Goal: Use online tool/utility: Utilize a website feature to perform a specific function

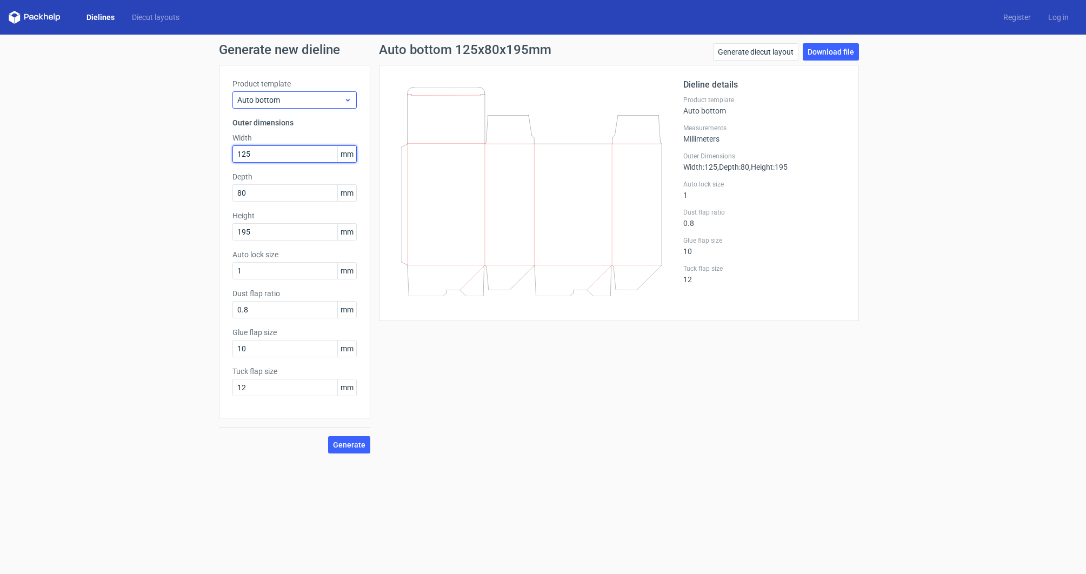
drag, startPoint x: 275, startPoint y: 152, endPoint x: 337, endPoint y: 99, distance: 81.6
click at [238, 152] on input "125" at bounding box center [294, 153] width 124 height 17
click at [337, 99] on span "Auto bottom" at bounding box center [290, 100] width 106 height 11
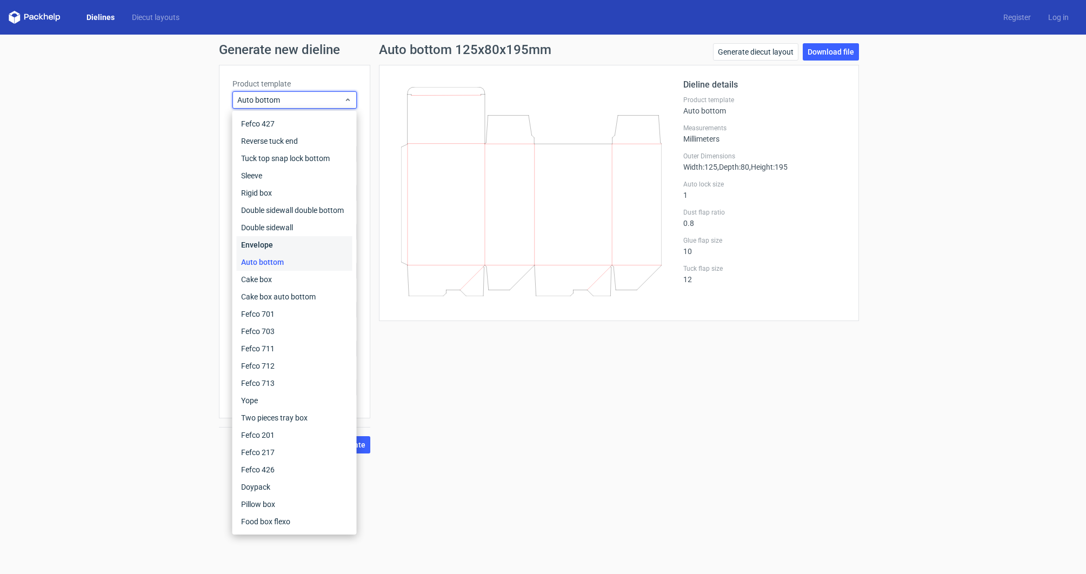
click at [334, 240] on div "Envelope" at bounding box center [295, 244] width 116 height 17
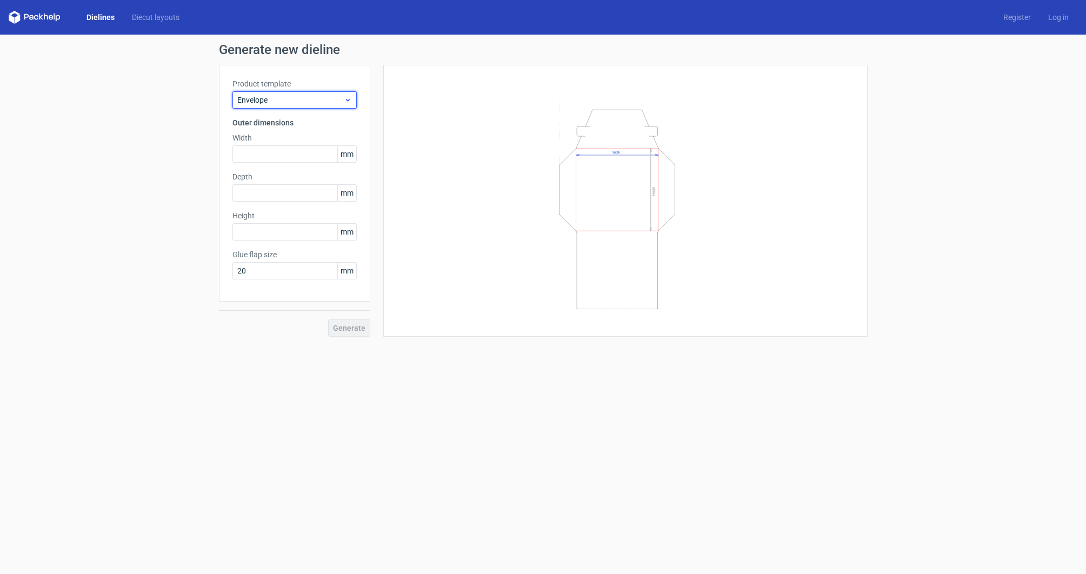
click at [346, 96] on icon at bounding box center [348, 100] width 8 height 9
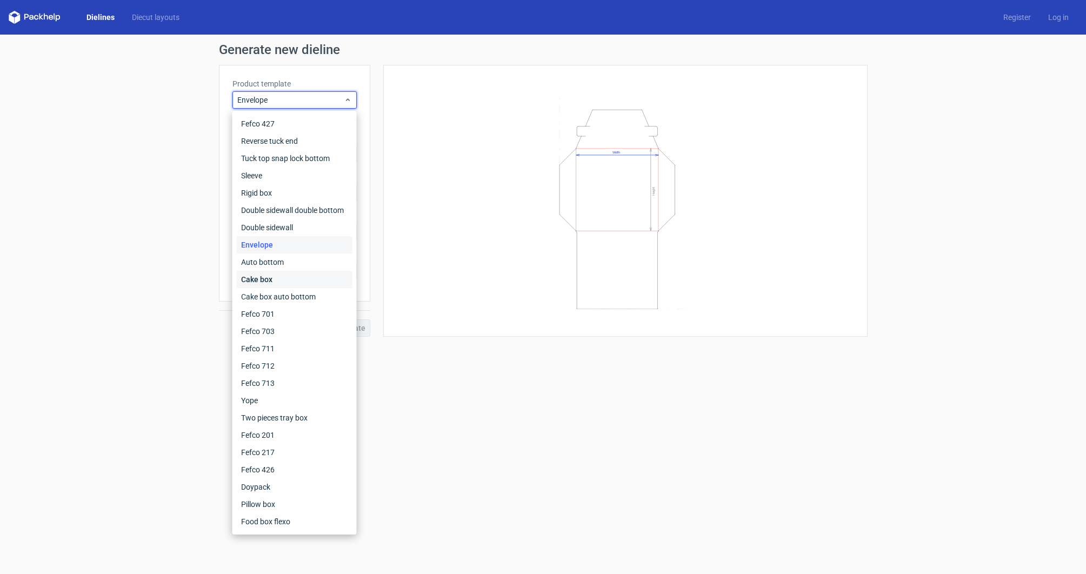
click at [305, 275] on div "Cake box" at bounding box center [295, 279] width 116 height 17
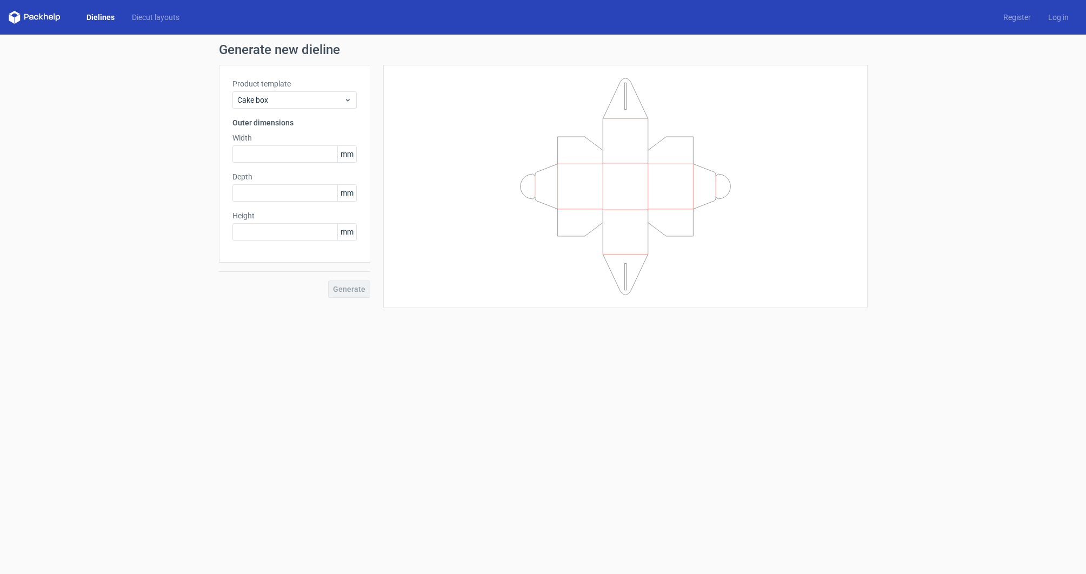
drag, startPoint x: 343, startPoint y: 89, endPoint x: 342, endPoint y: 95, distance: 6.0
click at [343, 89] on div "Product template Cake box" at bounding box center [294, 93] width 124 height 30
click at [342, 95] on span "Cake box" at bounding box center [290, 100] width 106 height 11
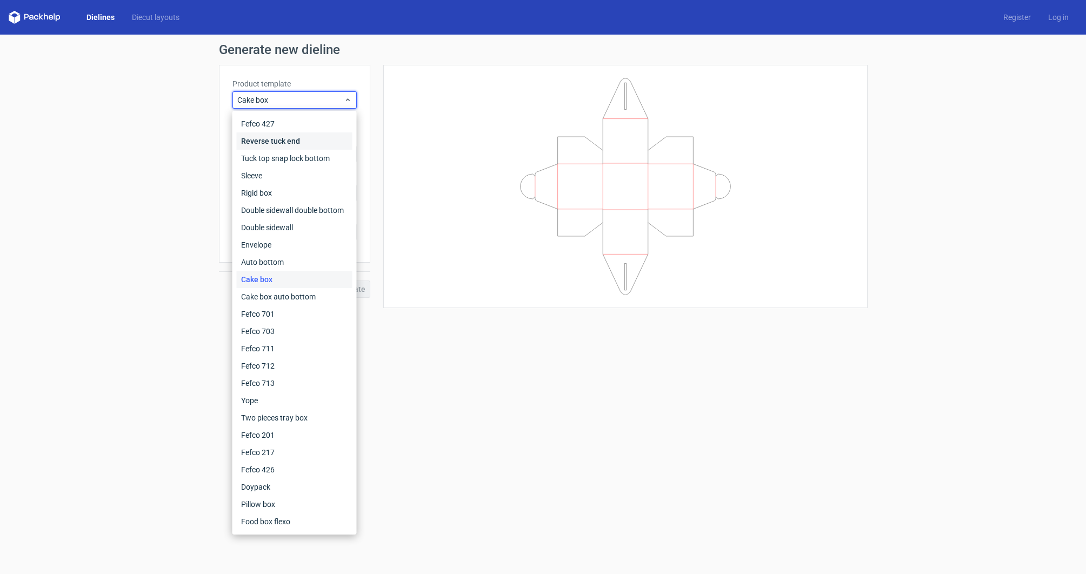
click at [335, 135] on div "Reverse tuck end" at bounding box center [295, 140] width 116 height 17
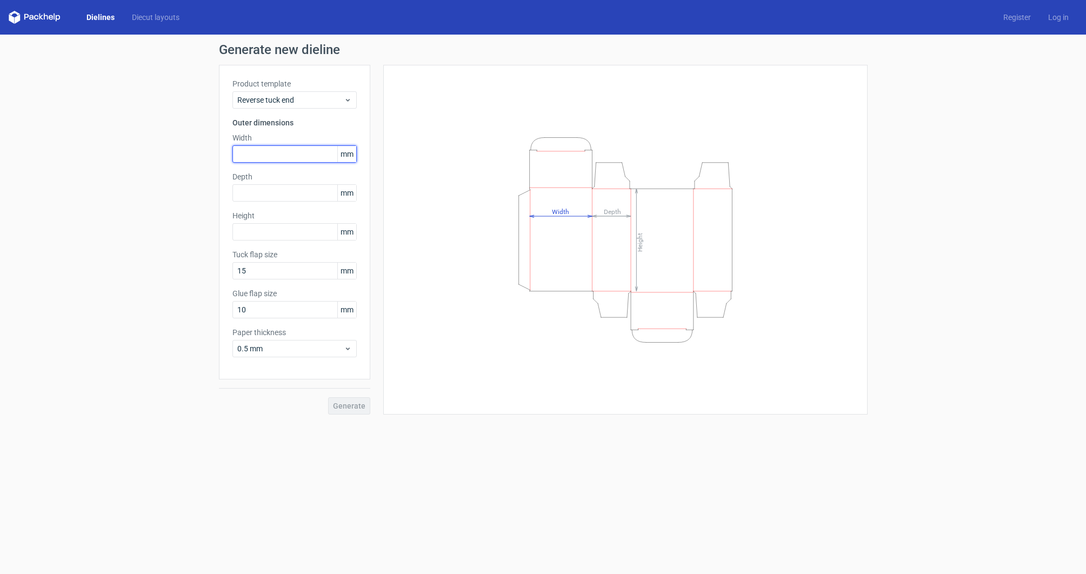
click at [272, 155] on input "text" at bounding box center [294, 153] width 124 height 17
type input "22"
click at [286, 193] on div "Depth mm" at bounding box center [294, 186] width 124 height 30
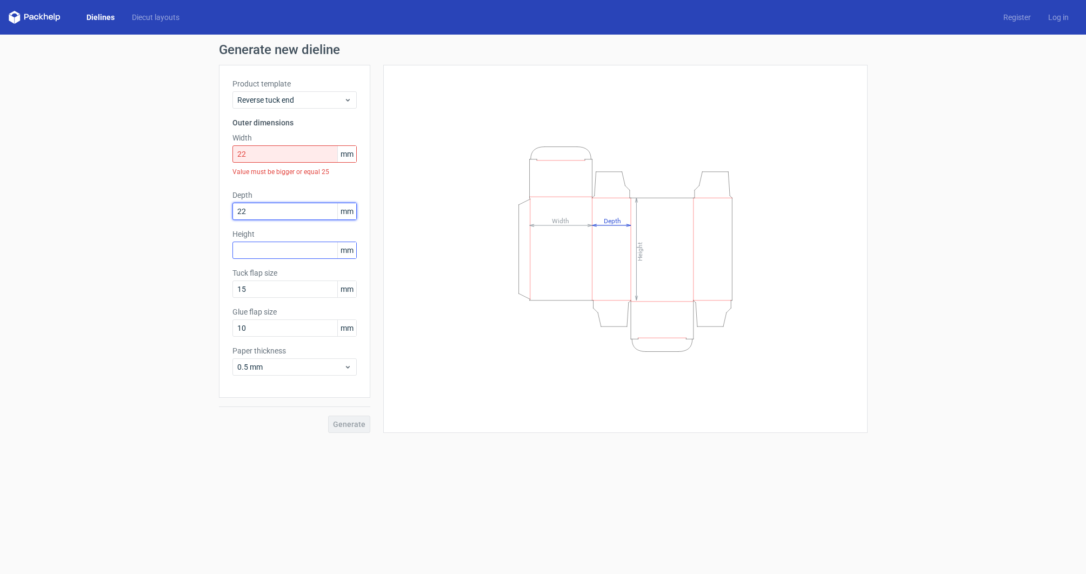
type input "22"
click at [312, 249] on div "Height mm" at bounding box center [294, 244] width 124 height 30
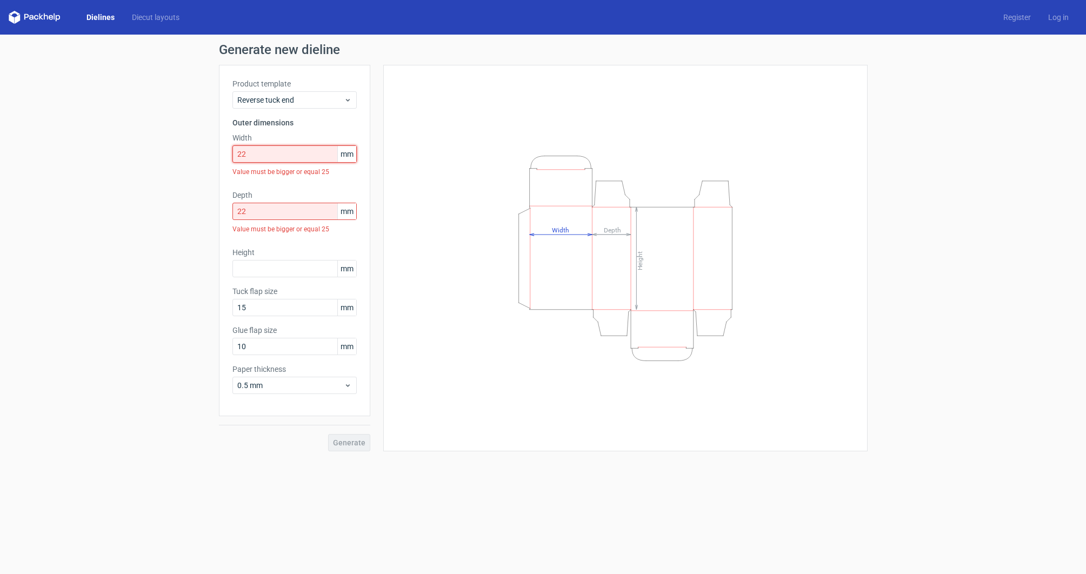
drag, startPoint x: 269, startPoint y: 159, endPoint x: 232, endPoint y: 154, distance: 37.1
click at [231, 154] on div "Product template Reverse tuck end Outer dimensions Width 22 mm Value must be bi…" at bounding box center [294, 240] width 151 height 351
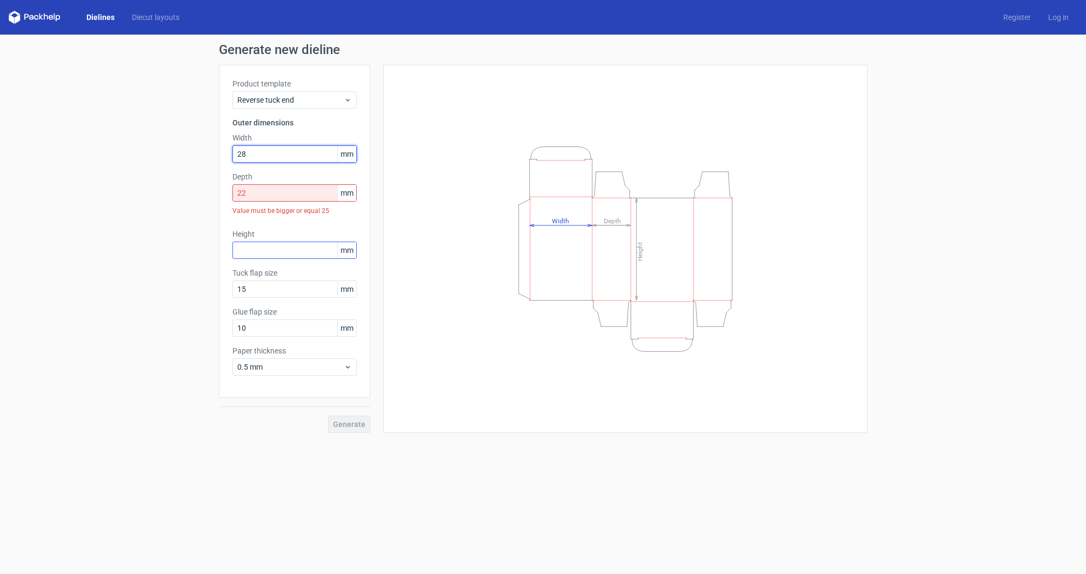
type input "28"
click at [284, 246] on input "text" at bounding box center [294, 250] width 124 height 17
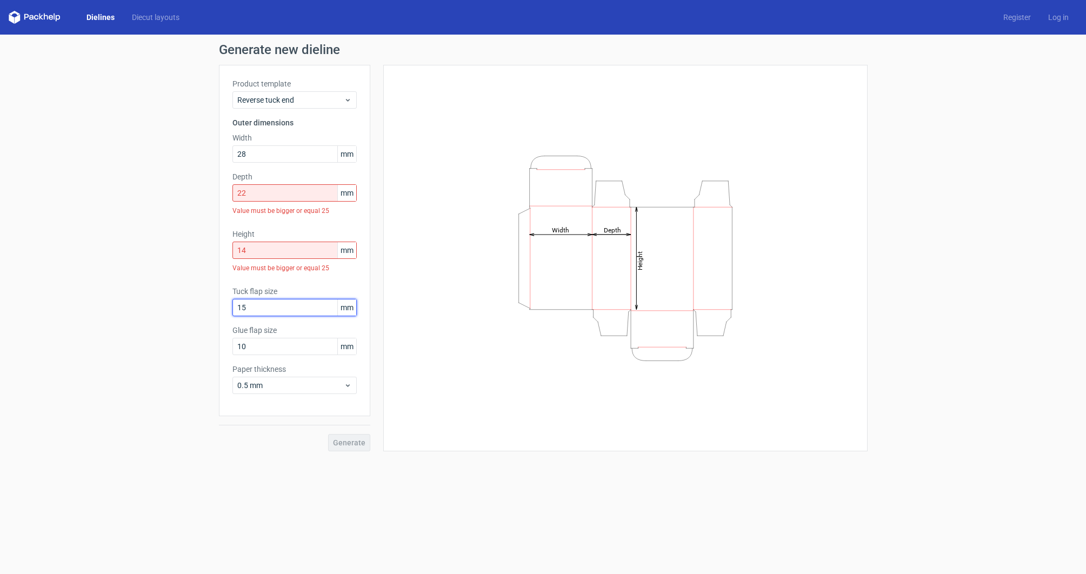
click at [279, 290] on div "Tuck flap size 15 mm" at bounding box center [294, 301] width 124 height 30
click at [303, 252] on input "14" at bounding box center [294, 250] width 124 height 17
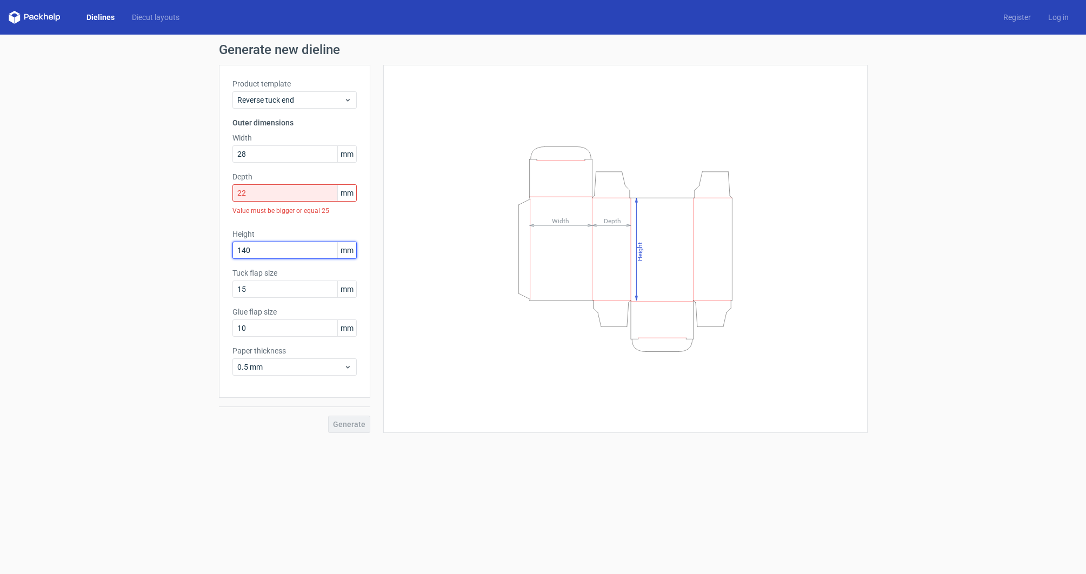
type input "140"
click at [294, 193] on input "22" at bounding box center [294, 192] width 124 height 17
type input "2"
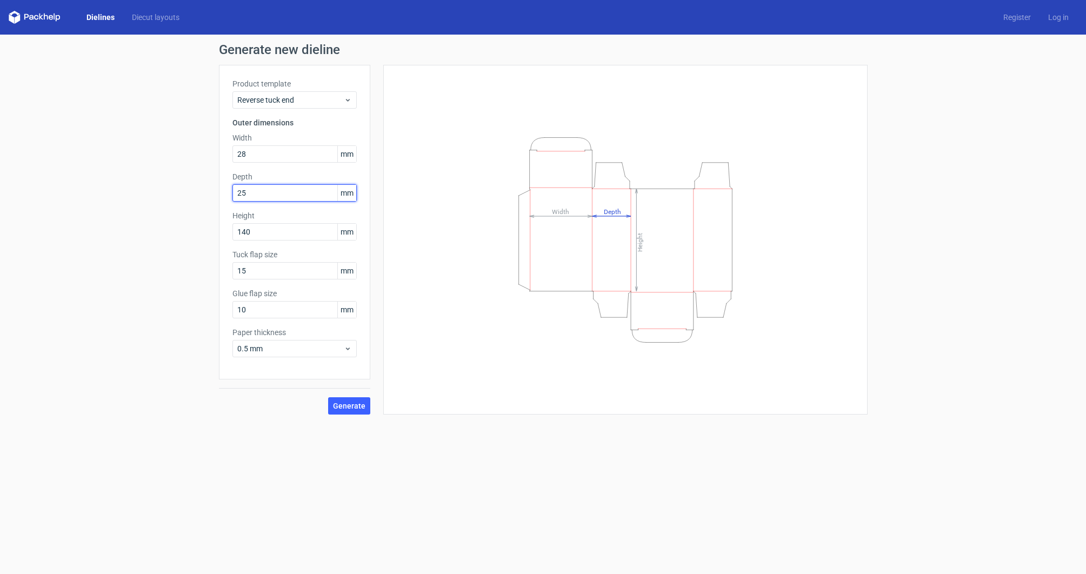
drag, startPoint x: 259, startPoint y: 186, endPoint x: 216, endPoint y: 191, distance: 43.5
click at [215, 191] on div "Generate new dieline Product template Reverse tuck end Outer dimensions Width 2…" at bounding box center [543, 229] width 1086 height 389
drag, startPoint x: 278, startPoint y: 194, endPoint x: 204, endPoint y: 193, distance: 73.5
click at [204, 193] on div "Generate new dieline Product template Reverse tuck end Outer dimensions Width 2…" at bounding box center [543, 229] width 1086 height 389
type input "25"
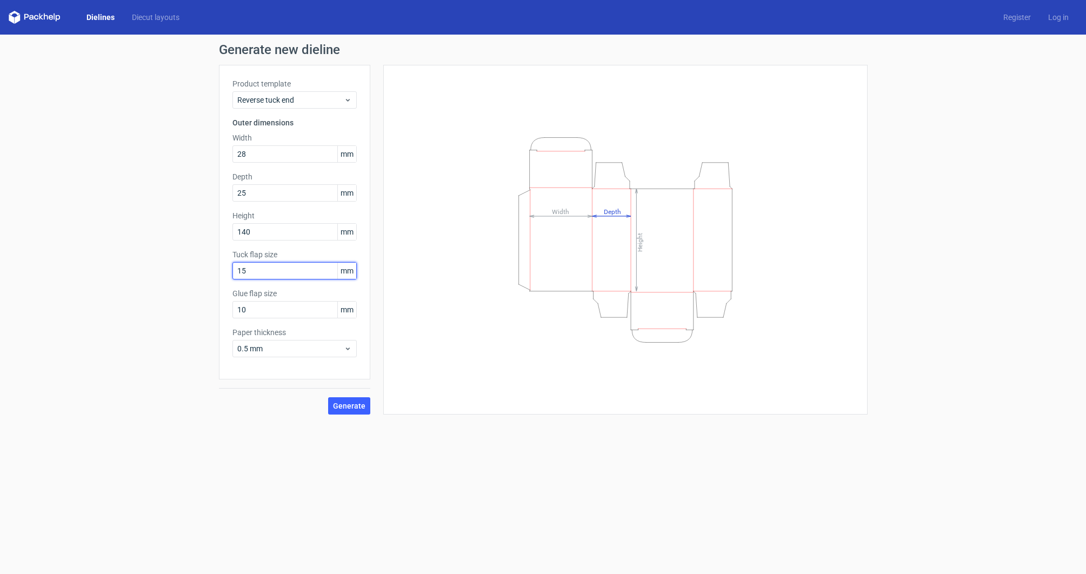
click at [270, 270] on input "15" at bounding box center [294, 270] width 124 height 17
click at [289, 312] on input "10" at bounding box center [294, 309] width 124 height 17
click at [287, 282] on div "Product template Reverse tuck end Outer dimensions Width 28 mm Depth 25 mm Heig…" at bounding box center [294, 222] width 151 height 315
click at [285, 267] on input "10" at bounding box center [294, 270] width 124 height 17
type input "1"
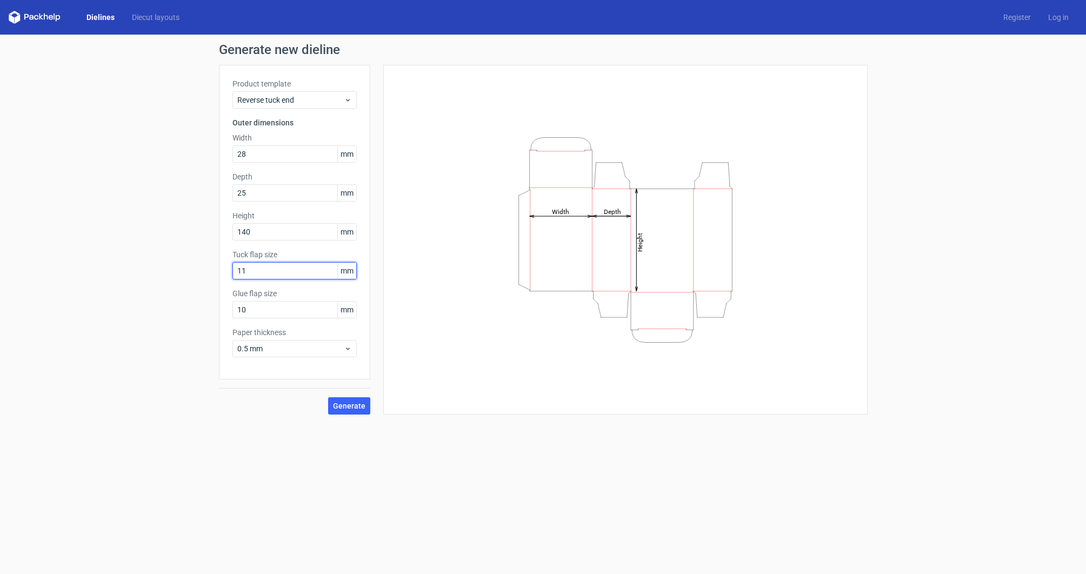
type input "1"
click at [280, 350] on span "0.5 mm" at bounding box center [290, 348] width 106 height 11
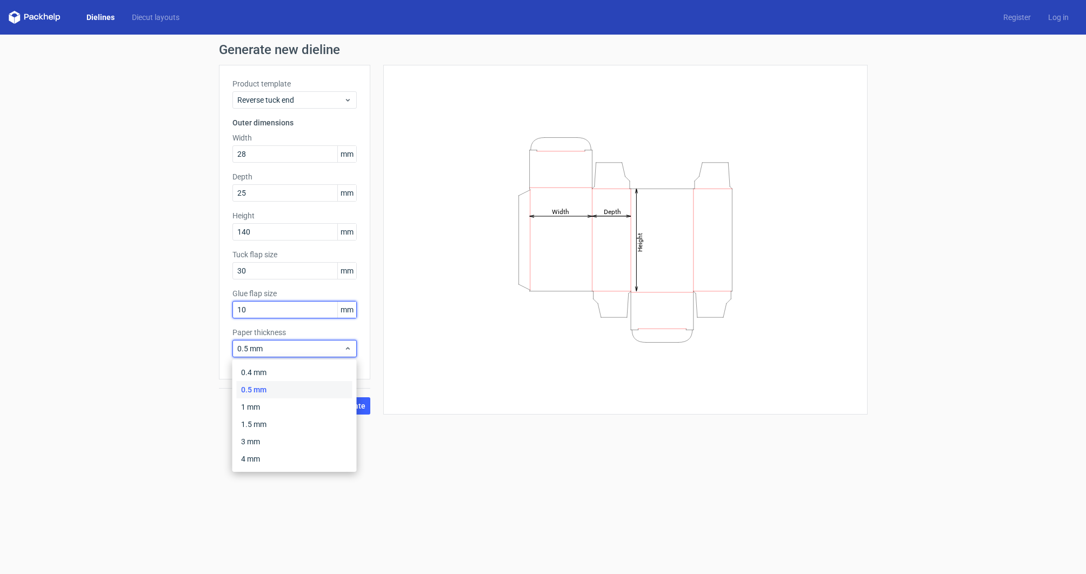
click at [295, 318] on input "10" at bounding box center [294, 309] width 124 height 17
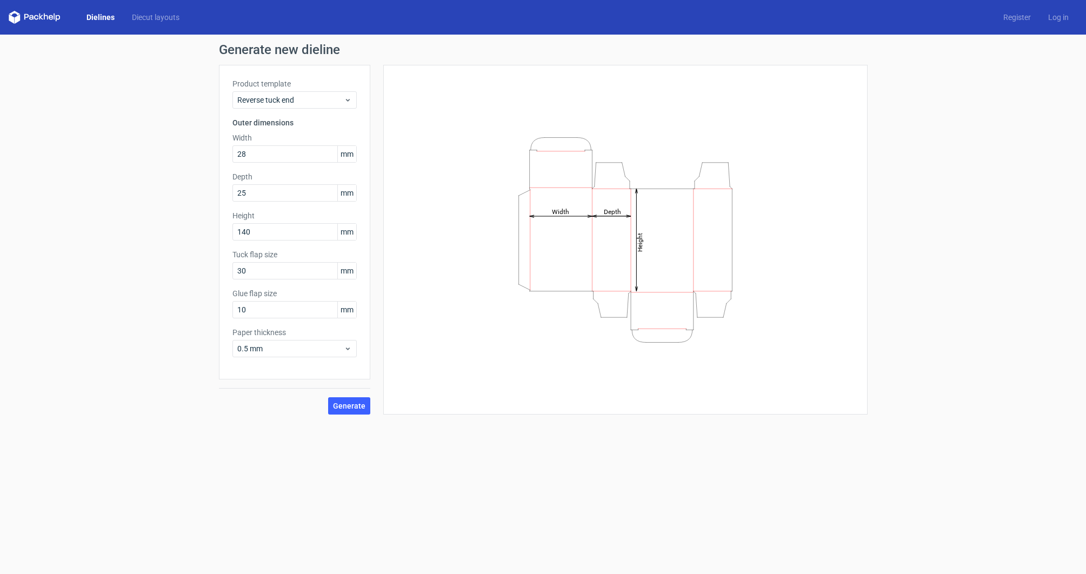
click at [397, 337] on div "Height Depth Width" at bounding box center [625, 239] width 457 height 323
click at [350, 404] on span "Generate" at bounding box center [349, 406] width 32 height 8
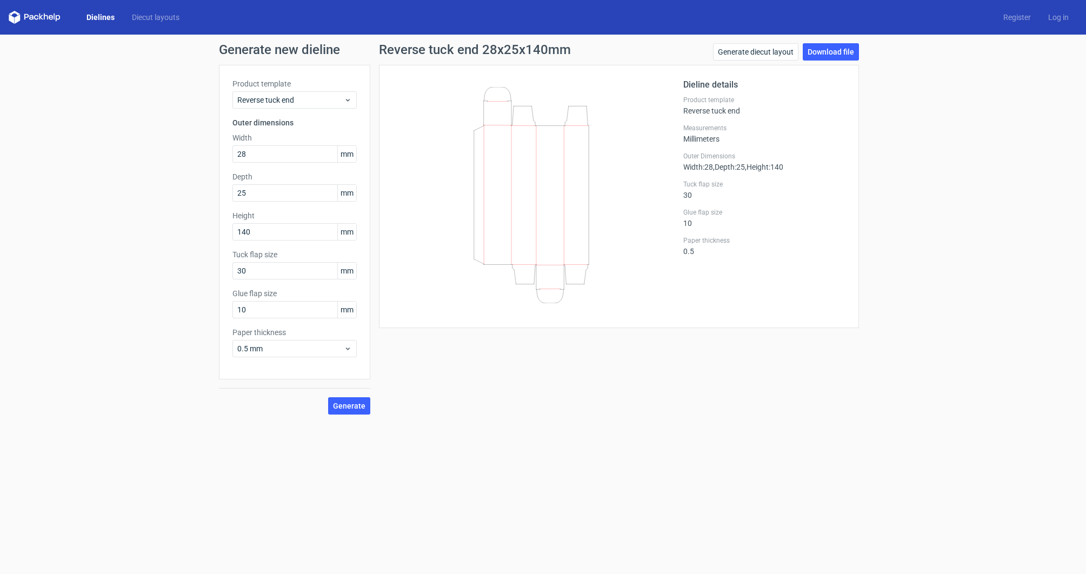
click at [347, 368] on div "Product template Reverse tuck end Outer dimensions Width 28 mm Depth 25 mm Heig…" at bounding box center [294, 222] width 151 height 315
click at [230, 269] on div "Product template Reverse tuck end Outer dimensions Width 28 mm Depth 25 mm Heig…" at bounding box center [294, 222] width 151 height 315
click at [351, 404] on span "Generate" at bounding box center [349, 406] width 32 height 8
drag, startPoint x: 259, startPoint y: 270, endPoint x: 210, endPoint y: 264, distance: 49.0
click at [210, 264] on div "Generate new dieline Product template Reverse tuck end Outer dimensions Width 2…" at bounding box center [543, 229] width 1086 height 389
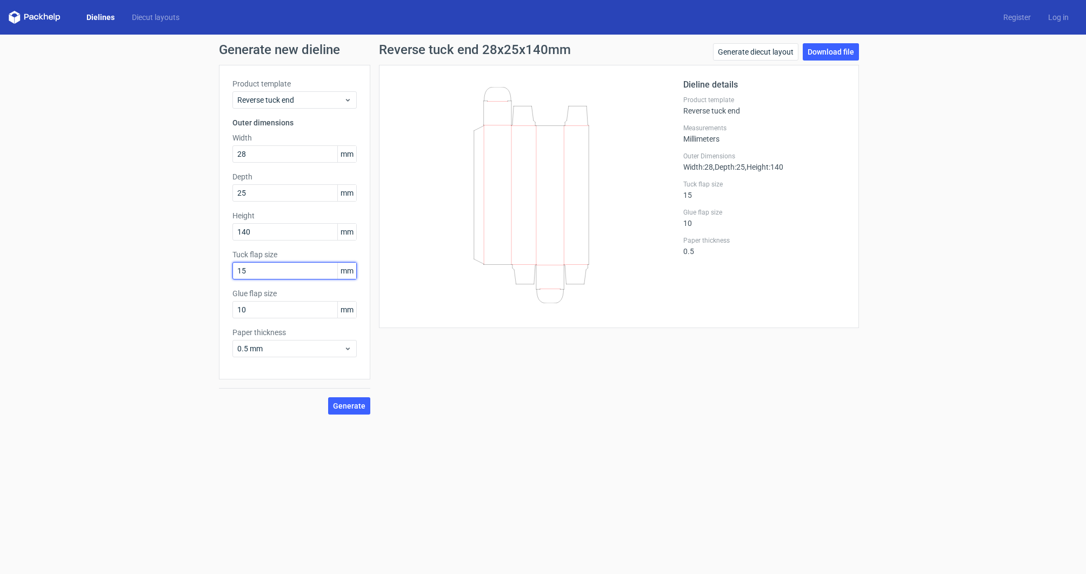
type input "15"
click at [337, 416] on div "Generate new dieline Product template Reverse tuck end Outer dimensions Width 2…" at bounding box center [543, 229] width 1086 height 389
click at [345, 411] on button "Generate" at bounding box center [349, 405] width 42 height 17
drag, startPoint x: 255, startPoint y: 195, endPoint x: 218, endPoint y: 196, distance: 37.3
click at [218, 196] on div "Generate new dieline Product template Reverse tuck end Outer dimensions Width 2…" at bounding box center [543, 229] width 1086 height 389
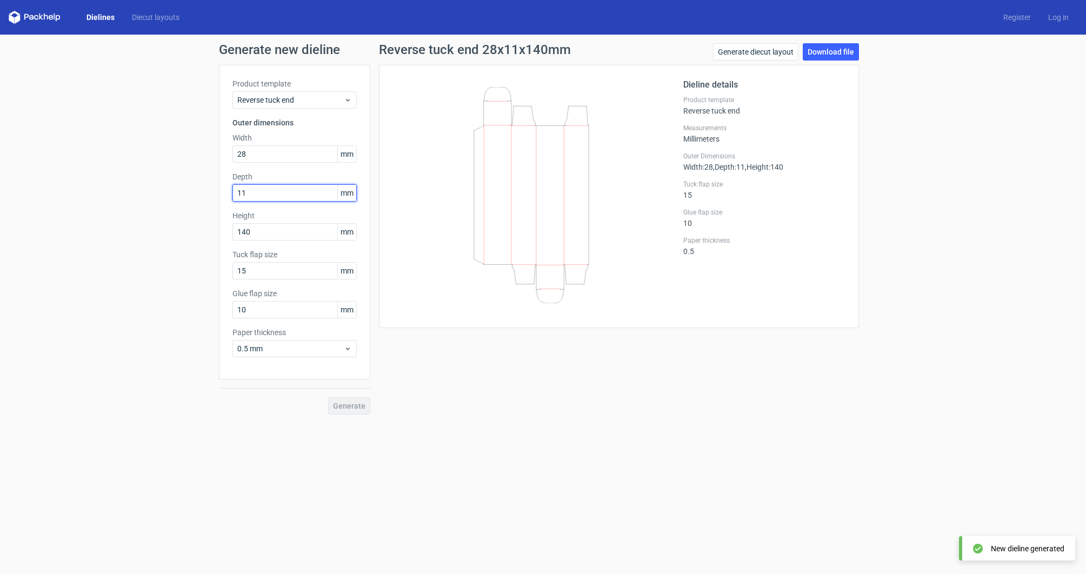
type input "1"
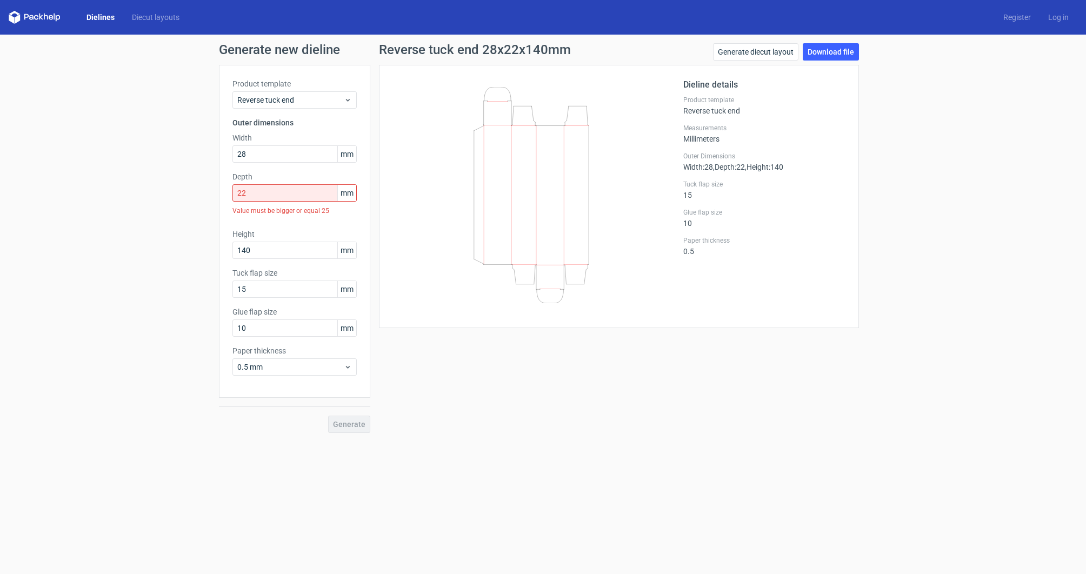
click at [362, 409] on div "Generate" at bounding box center [294, 415] width 151 height 35
click at [491, 458] on form "Generate new dieline Product template Reverse tuck end Outer dimensions Width 2…" at bounding box center [543, 304] width 1086 height 539
click at [312, 192] on input "22" at bounding box center [294, 192] width 124 height 17
drag, startPoint x: 280, startPoint y: 195, endPoint x: 191, endPoint y: 192, distance: 89.7
click at [191, 192] on div "Generate new dieline Product template Reverse tuck end Outer dimensions Width 2…" at bounding box center [543, 238] width 1086 height 407
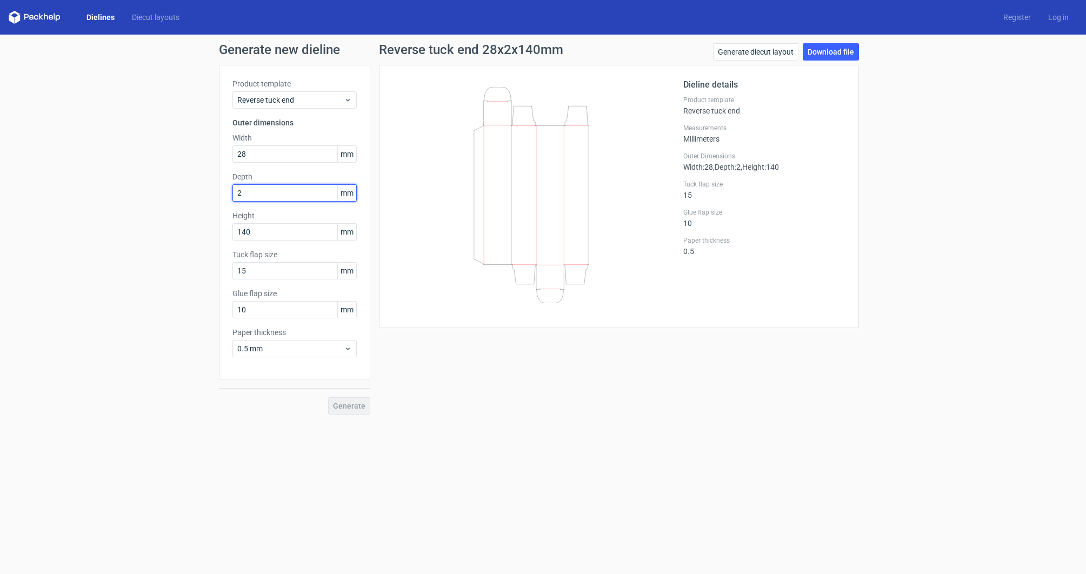
type input "22"
